Goal: Find specific page/section: Find specific page/section

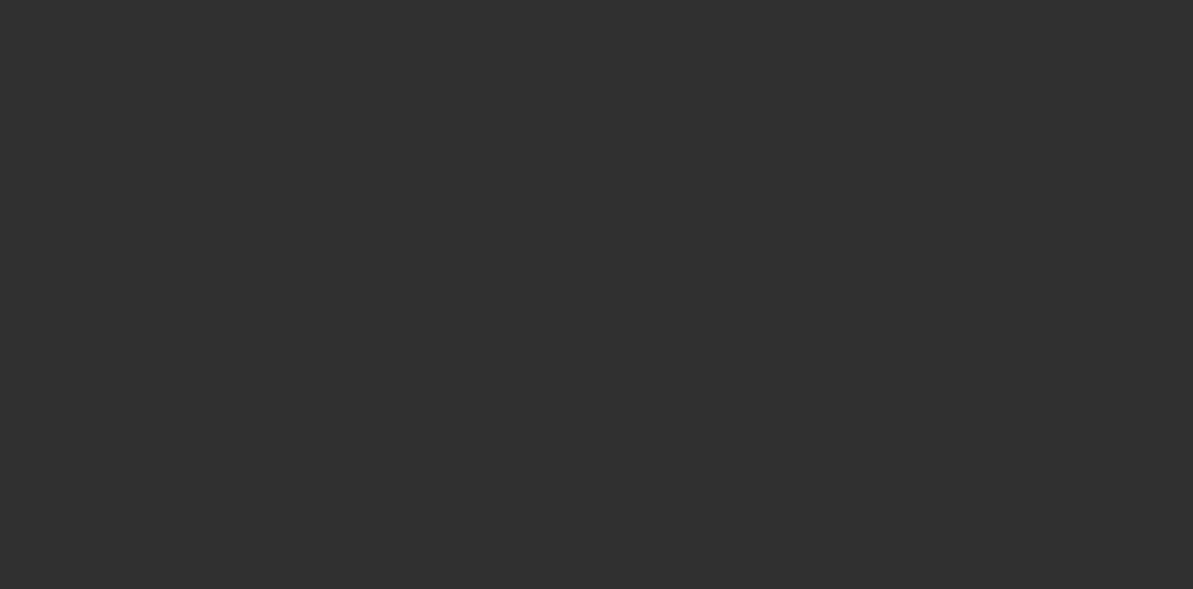
select select "10"
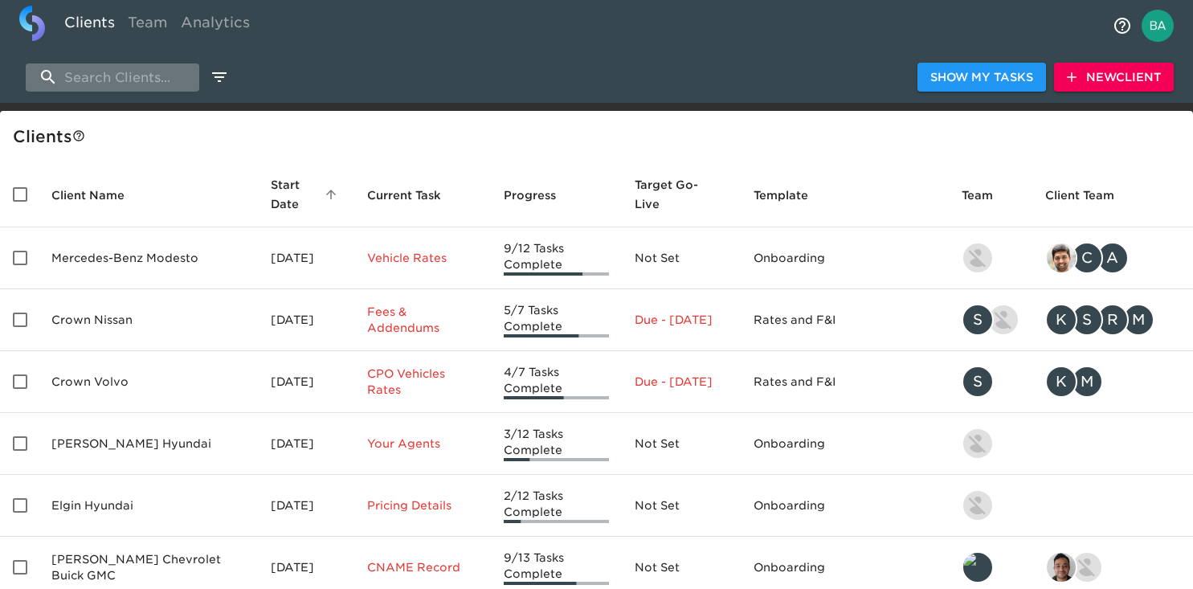
click at [120, 89] on input "search" at bounding box center [112, 77] width 173 height 28
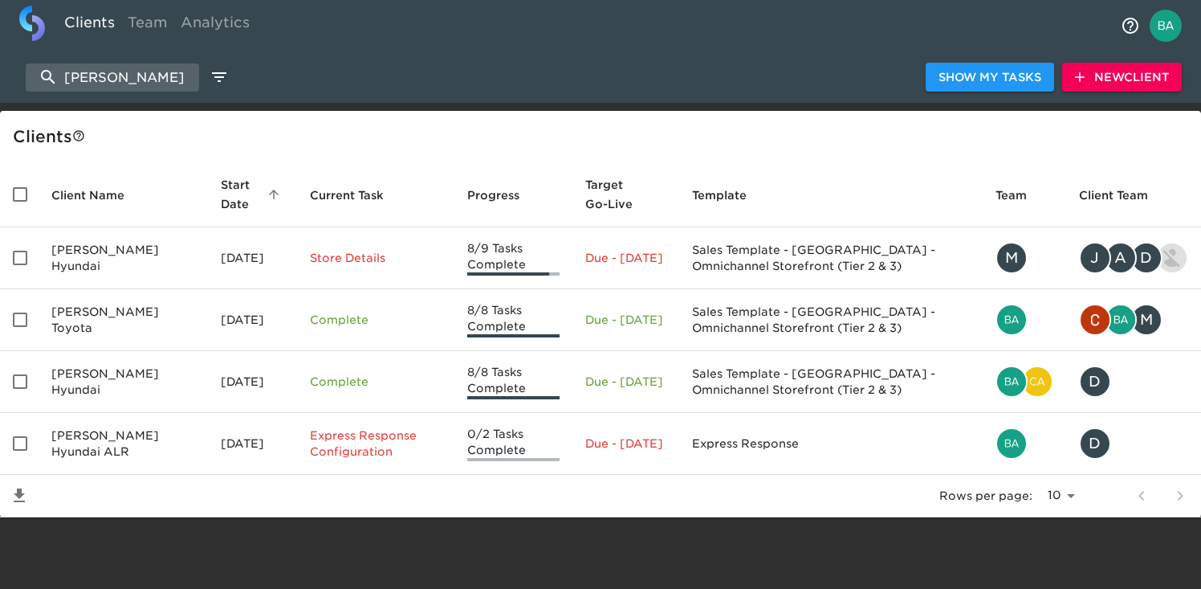
type input "[PERSON_NAME]"
